Goal: Transaction & Acquisition: Book appointment/travel/reservation

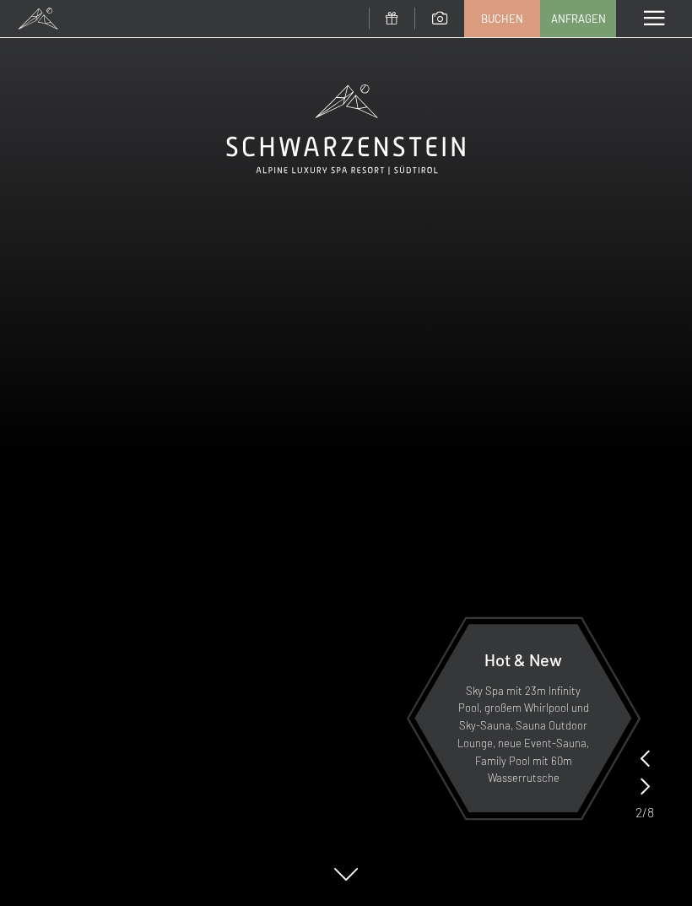
click at [654, 22] on span at bounding box center [654, 18] width 20 height 15
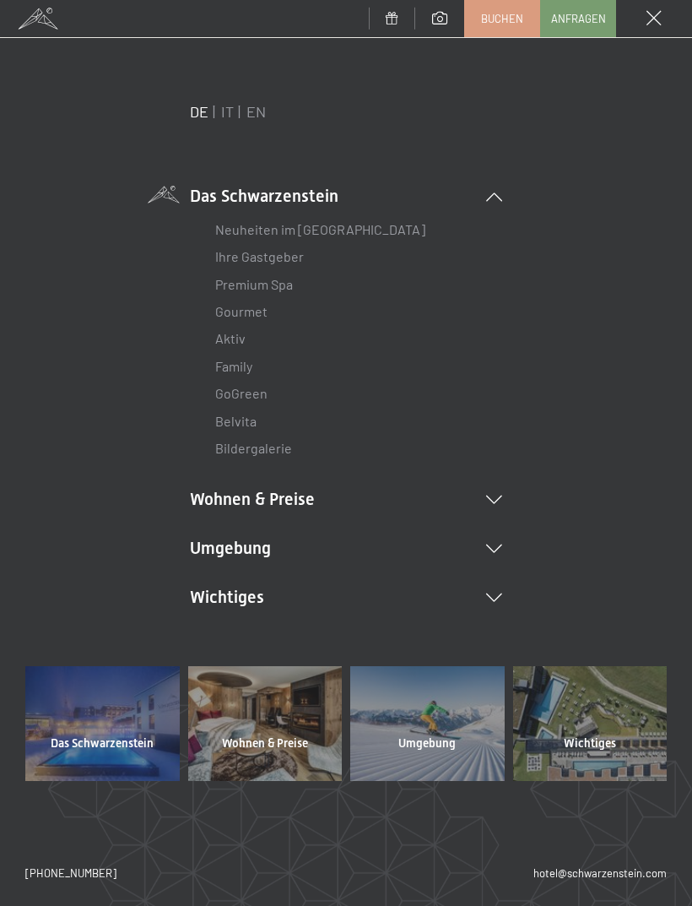
click at [412, 487] on li "Wohnen & Preise Inklusivleistungen [PERSON_NAME] & Preise Liste Angebote Liste …" at bounding box center [346, 499] width 312 height 24
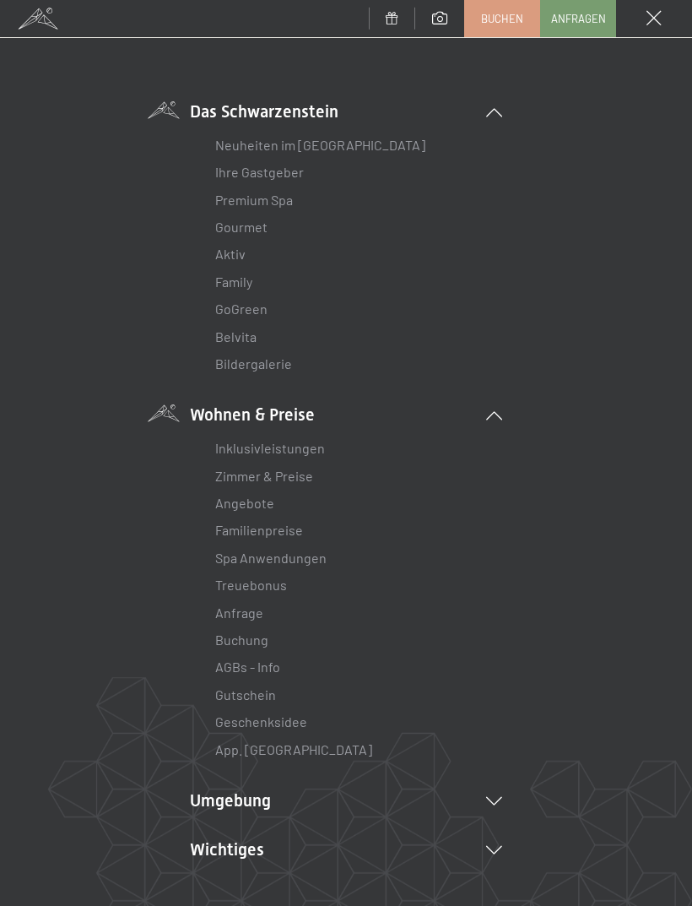
scroll to position [95, 0]
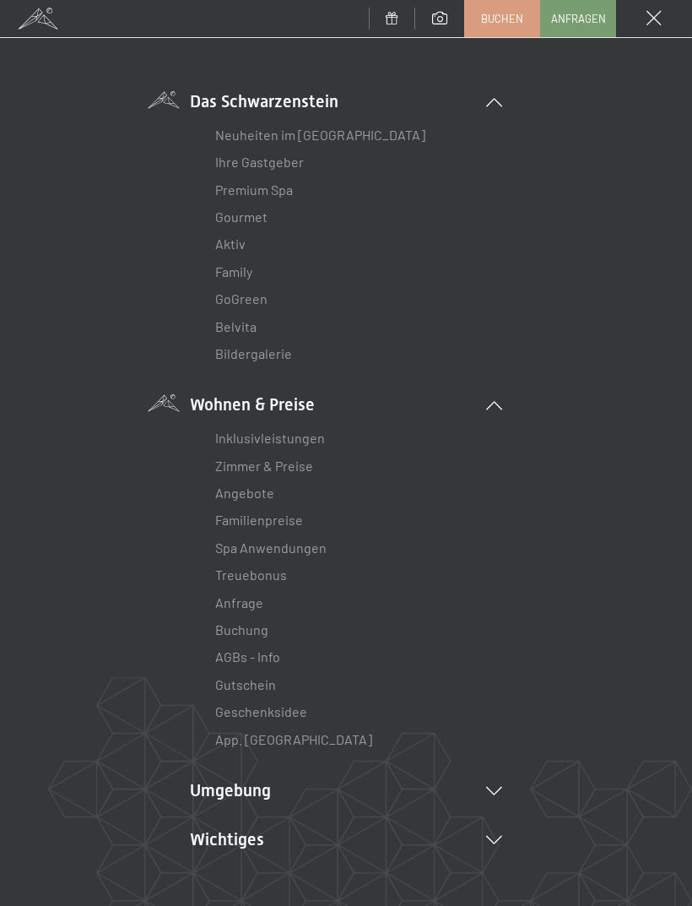
click at [304, 463] on link "Zimmer & Preise" at bounding box center [264, 466] width 98 height 16
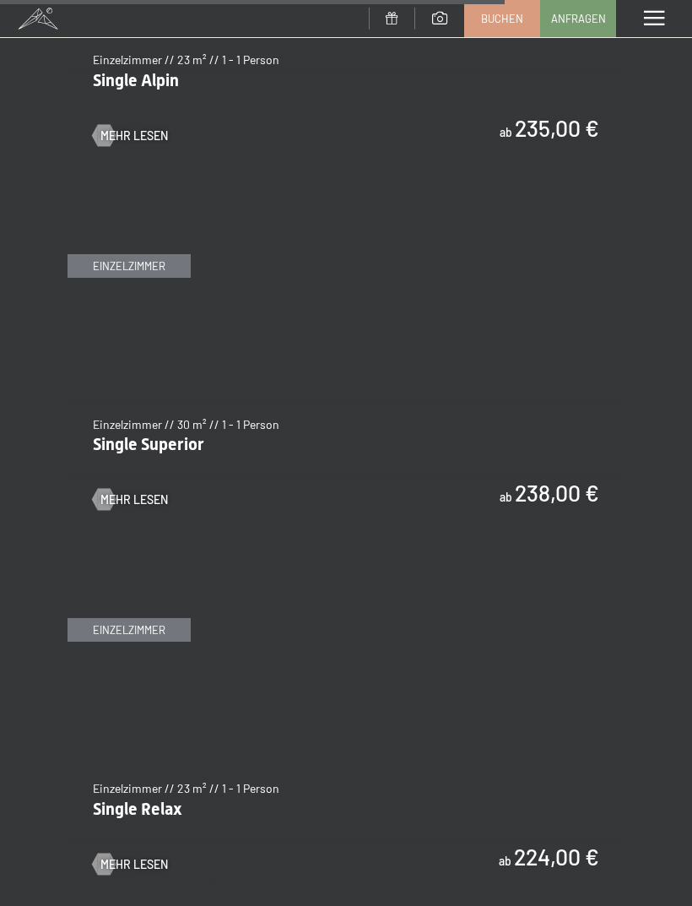
scroll to position [4675, 0]
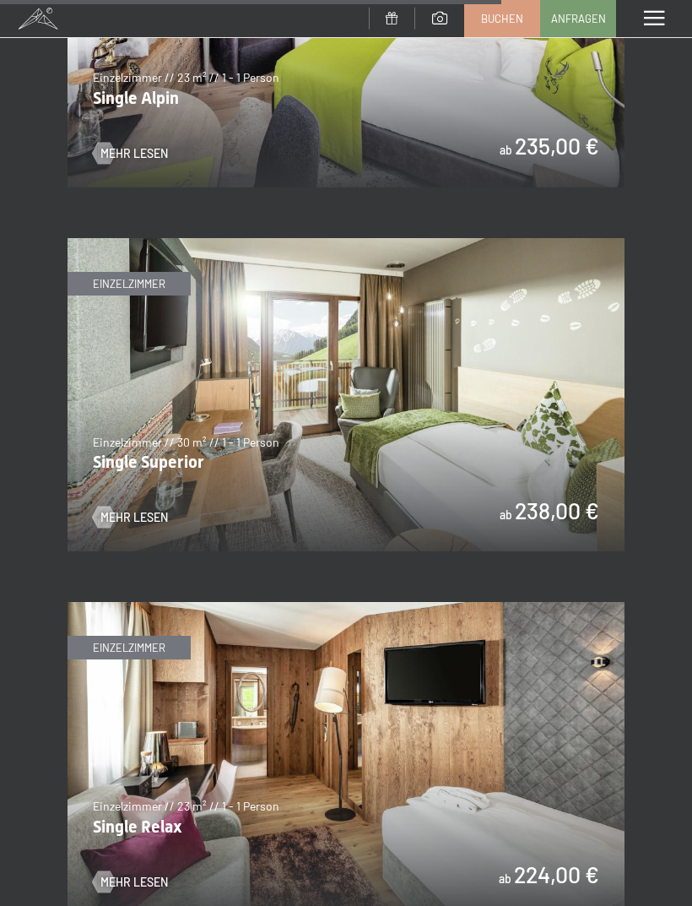
click at [653, 22] on span at bounding box center [654, 18] width 20 height 15
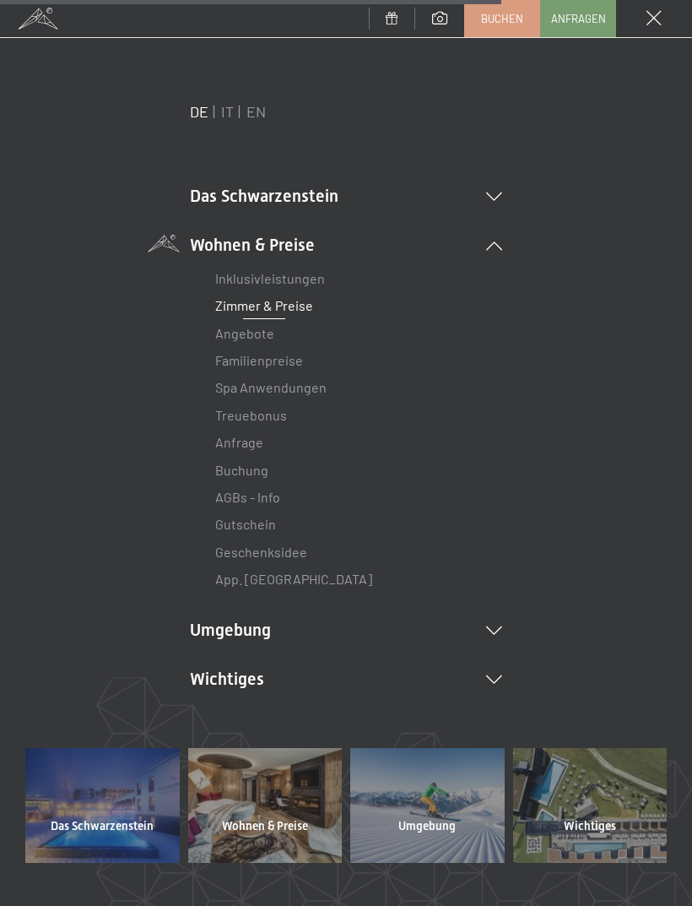
click at [501, 250] on icon at bounding box center [494, 246] width 16 height 8
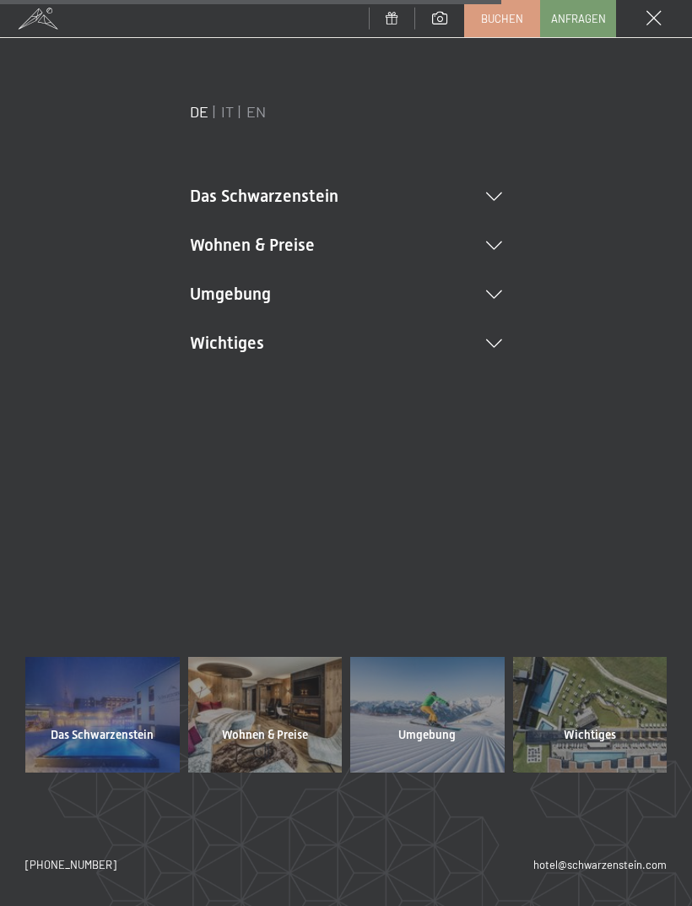
click at [509, 325] on div "DE IT EN Das Schwarzenstein Neuheiten im Schwarzenstein Ihre Gastgeber Premium …" at bounding box center [346, 256] width 642 height 310
click at [500, 331] on li "Wichtiges Lage & Anreise Online bezahlen Webcam & Wetter Downloads" at bounding box center [346, 343] width 312 height 24
click at [494, 335] on li "Wichtiges Lage & Anreise Online bezahlen Webcam & Wetter Downloads" at bounding box center [346, 402] width 312 height 142
click at [505, 184] on div "DE IT EN Das Schwarzenstein Neuheiten im Schwarzenstein Ihre Gastgeber Premium …" at bounding box center [346, 256] width 642 height 310
click at [502, 186] on li "Das Schwarzenstein Neuheiten im Schwarzenstein Ihre Gastgeber Premium Spa Gourm…" at bounding box center [346, 196] width 312 height 24
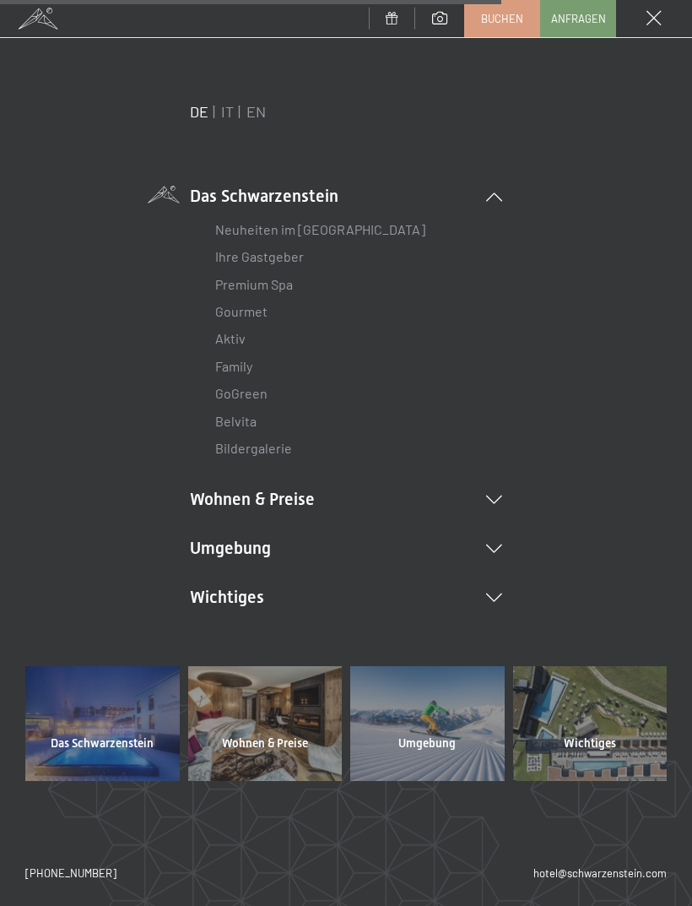
click at [493, 201] on icon at bounding box center [494, 197] width 16 height 8
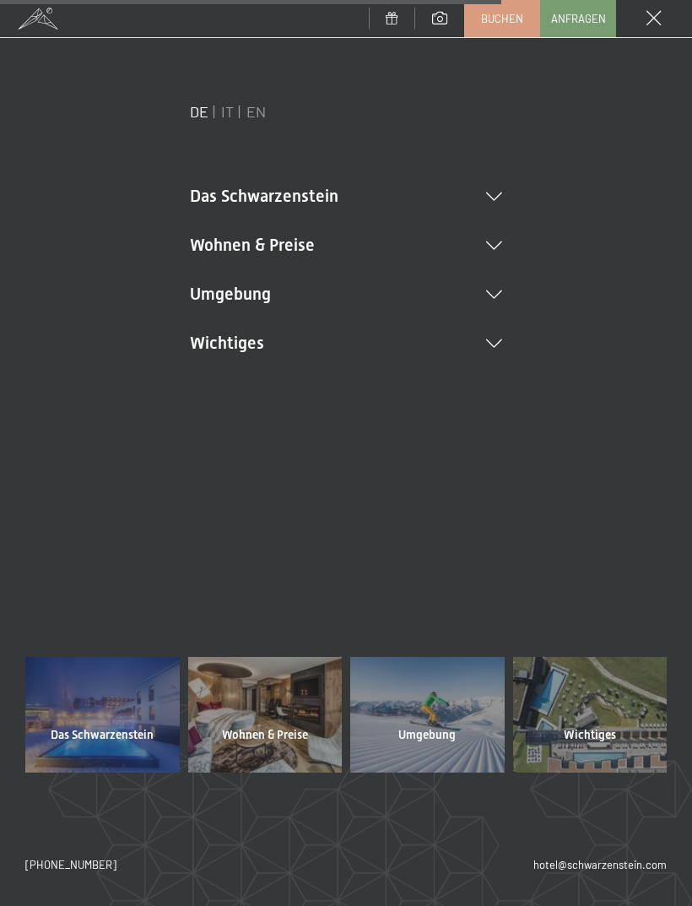
click at [497, 194] on icon at bounding box center [494, 197] width 16 height 8
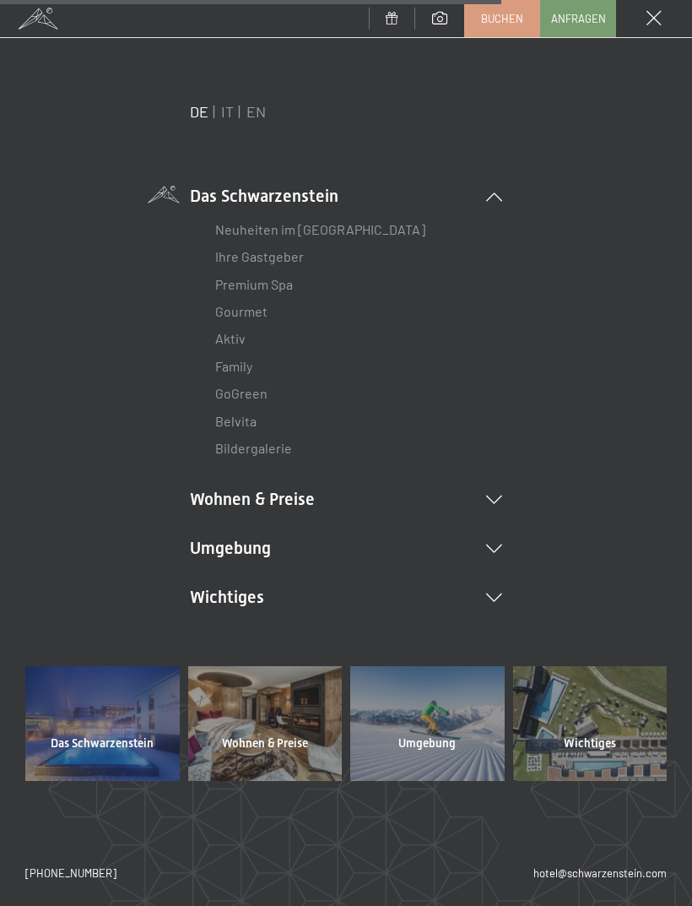
click at [269, 276] on link "Premium Spa" at bounding box center [254, 284] width 78 height 16
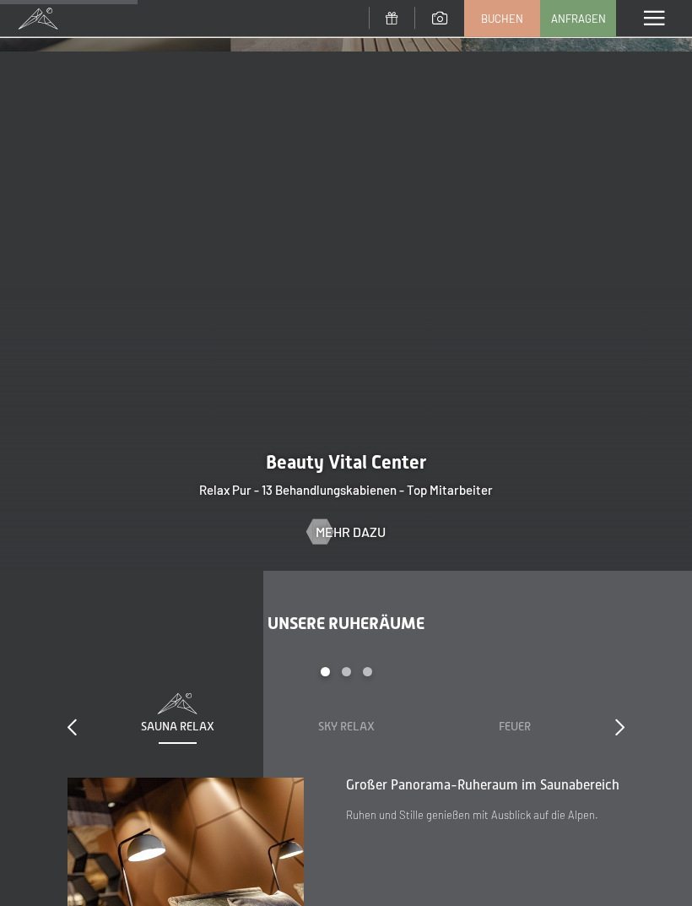
scroll to position [1544, 0]
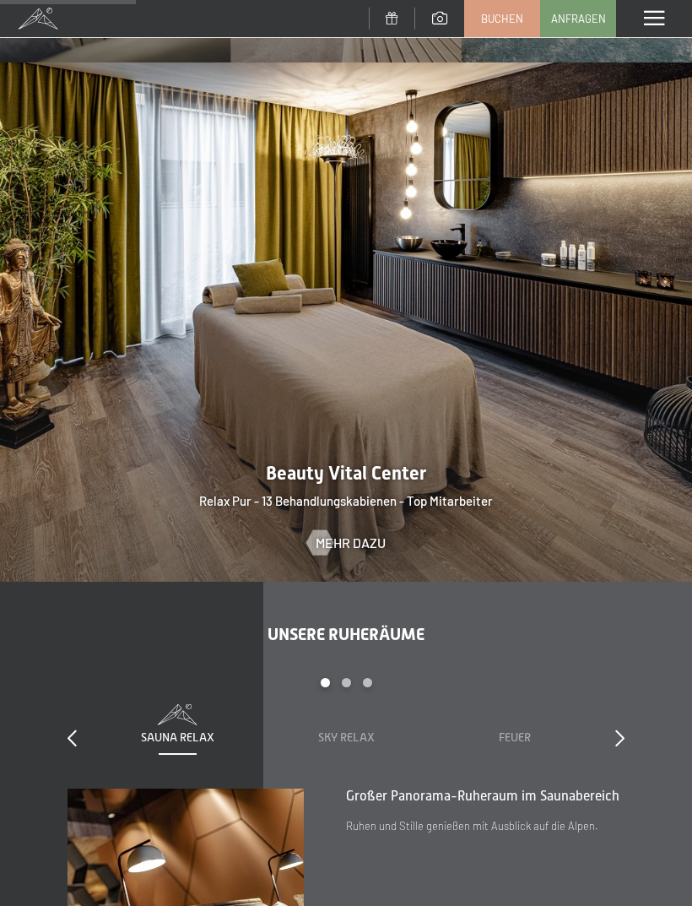
click at [654, 20] on span at bounding box center [654, 18] width 20 height 15
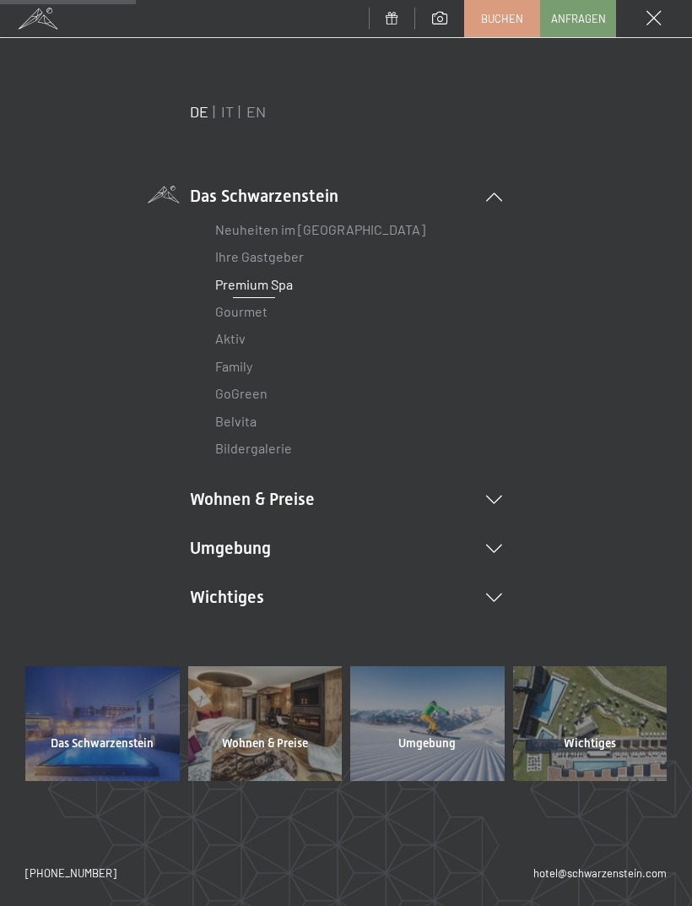
click at [382, 494] on li "Wohnen & Preise Inklusivleistungen [PERSON_NAME] & Preise Liste Angebote Liste …" at bounding box center [346, 499] width 312 height 24
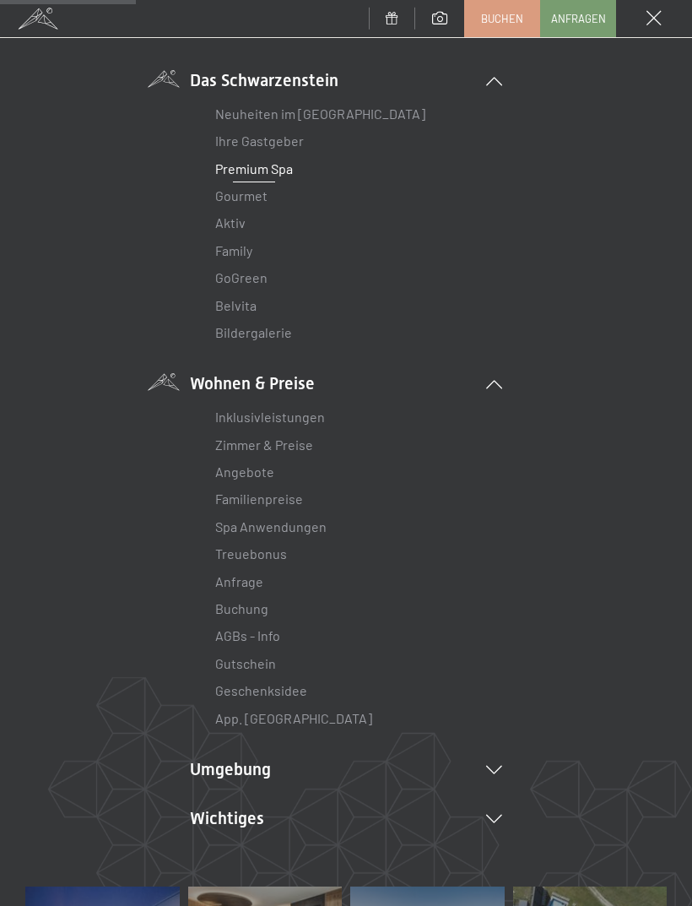
scroll to position [124, 0]
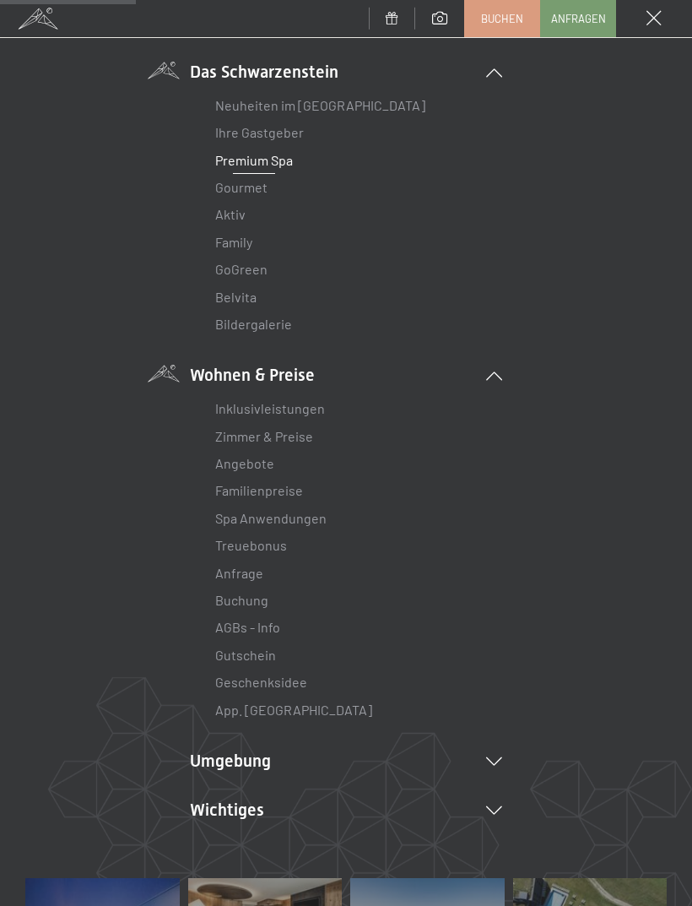
click at [307, 428] on link "Zimmer & Preise" at bounding box center [264, 436] width 98 height 16
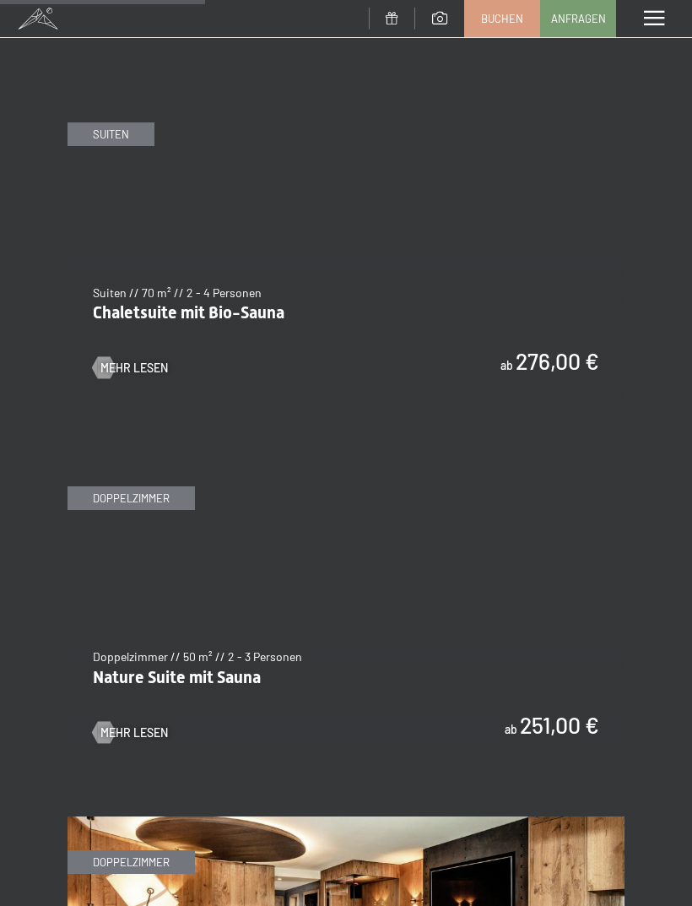
scroll to position [1910, 0]
